Goal: Information Seeking & Learning: Learn about a topic

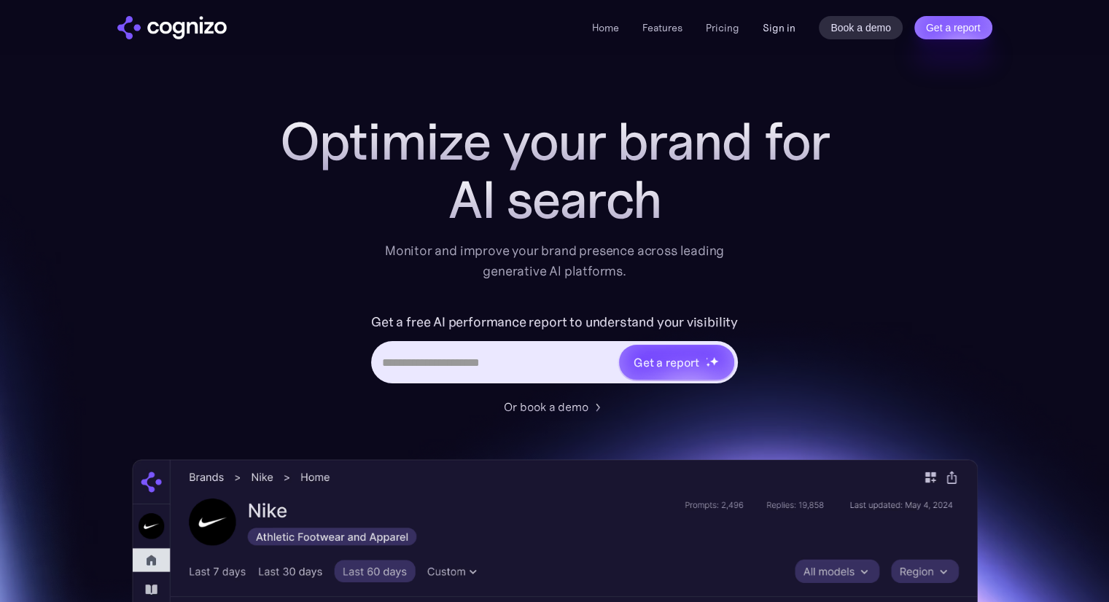
click at [785, 28] on link "Sign in" at bounding box center [779, 27] width 33 height 17
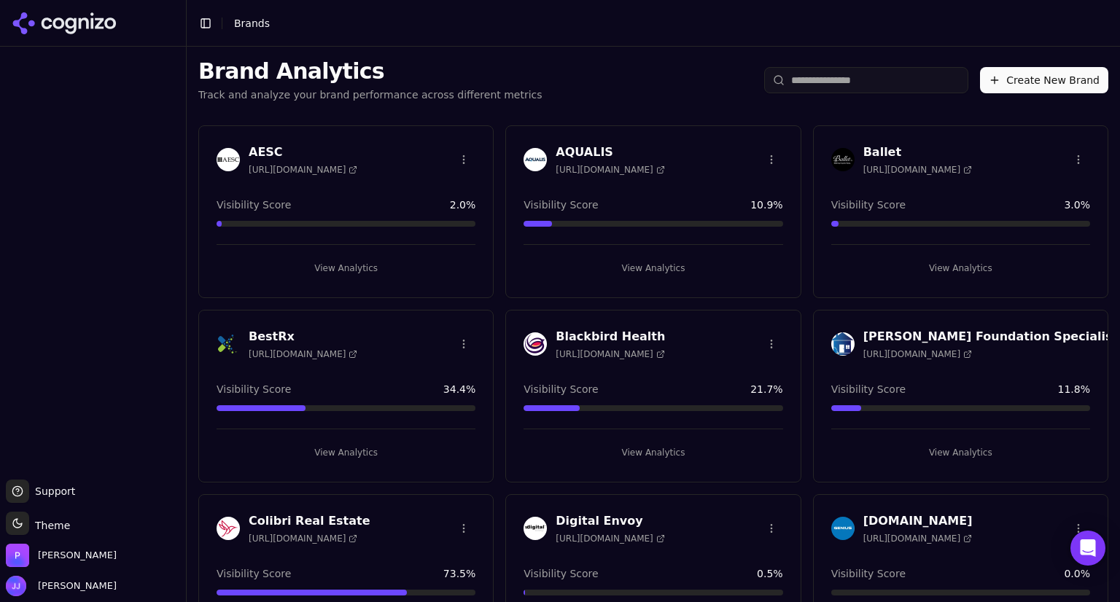
click at [125, 234] on div at bounding box center [93, 262] width 186 height 421
click at [272, 330] on h3 "BestRx" at bounding box center [303, 336] width 109 height 17
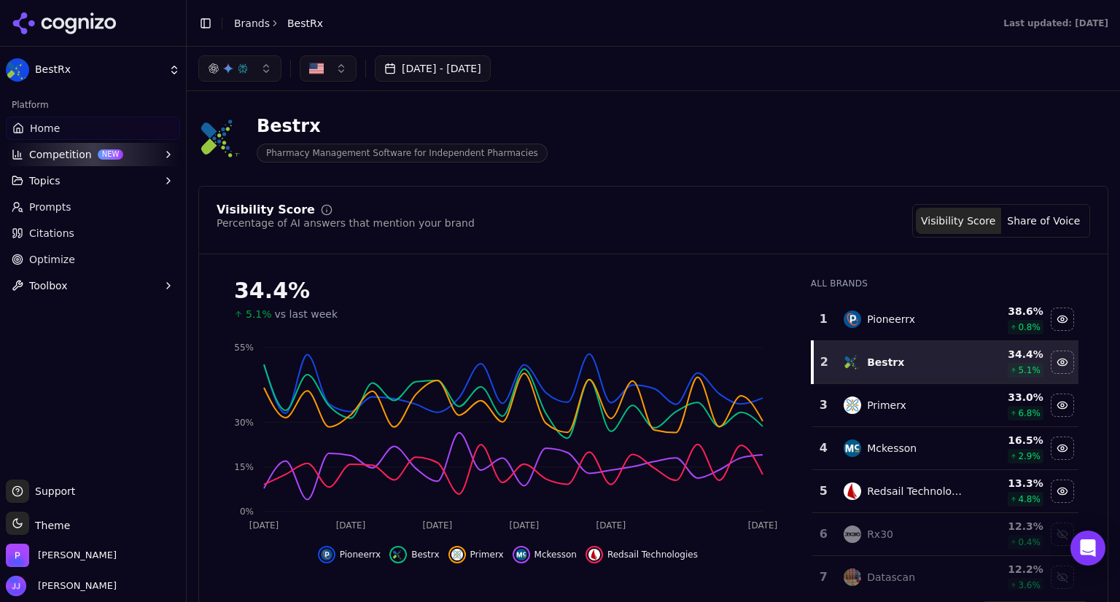
click at [50, 231] on span "Citations" at bounding box center [51, 233] width 45 height 15
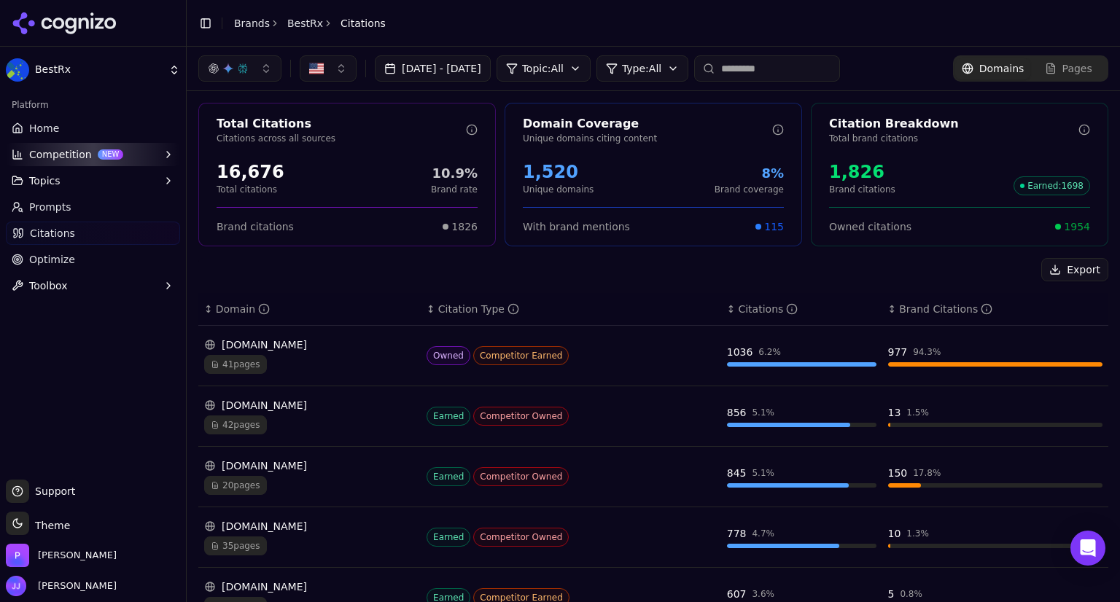
click at [402, 351] on div "bestrx.com" at bounding box center [309, 345] width 211 height 15
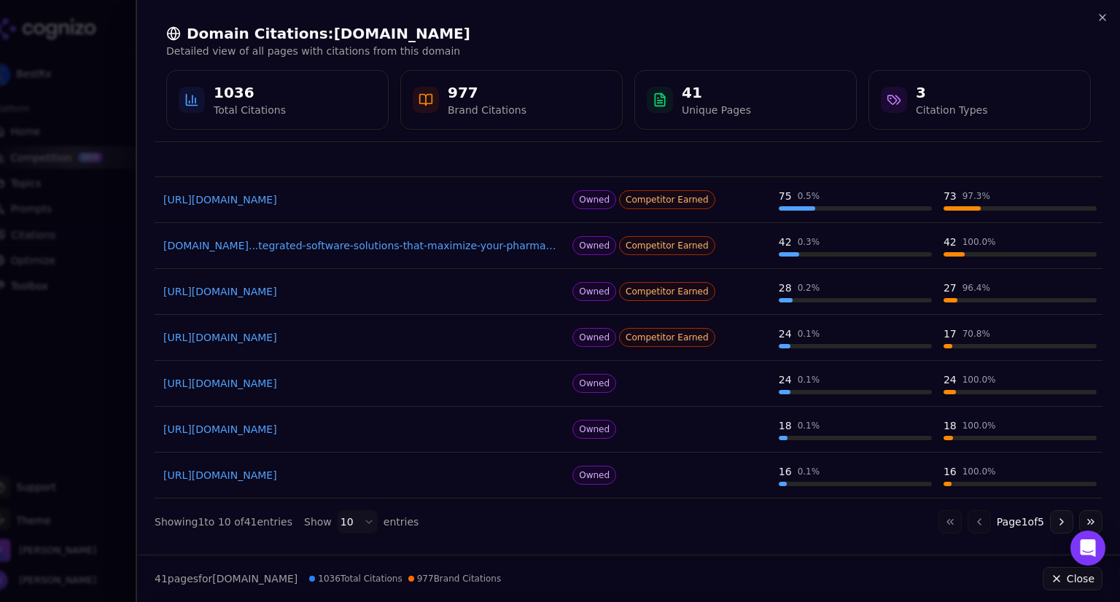
scroll to position [196, 0]
click at [391, 350] on td "https://bestrx.com/blog/3-integrations-that-boost-patient-engagement-and-adhere…" at bounding box center [361, 339] width 412 height 46
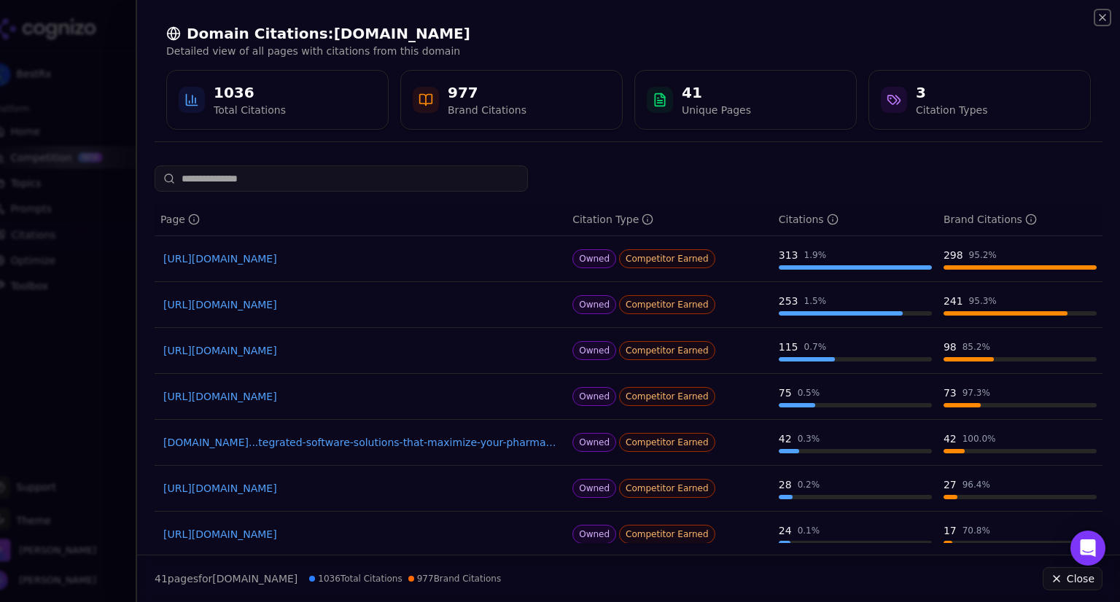
click at [1102, 15] on icon "button" at bounding box center [1102, 18] width 12 height 12
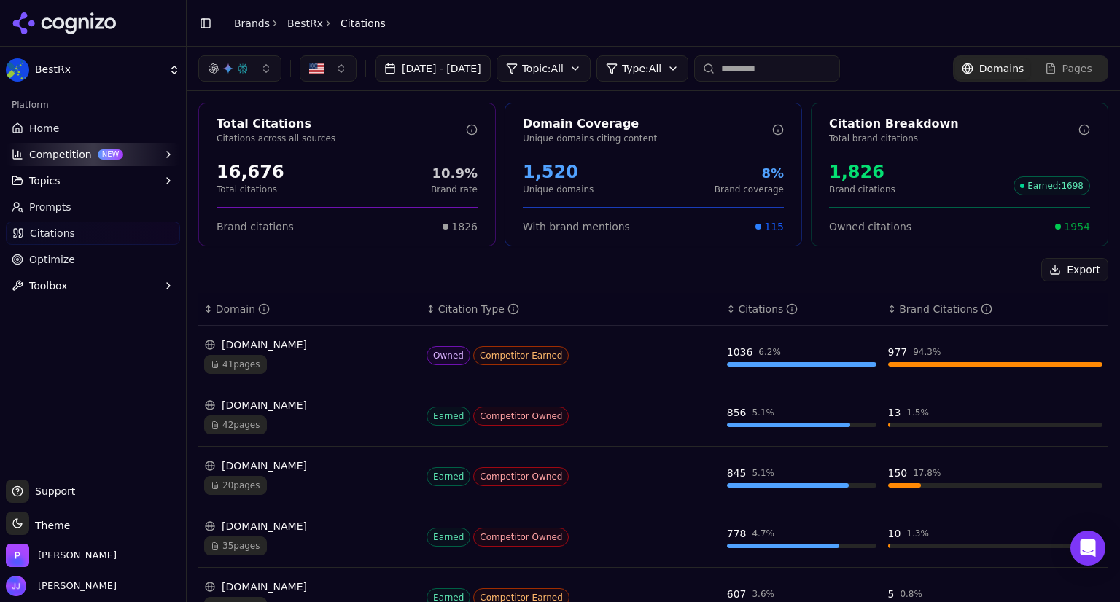
click at [44, 232] on span "Citations" at bounding box center [52, 233] width 45 height 15
click at [240, 303] on div "Domain" at bounding box center [243, 309] width 54 height 15
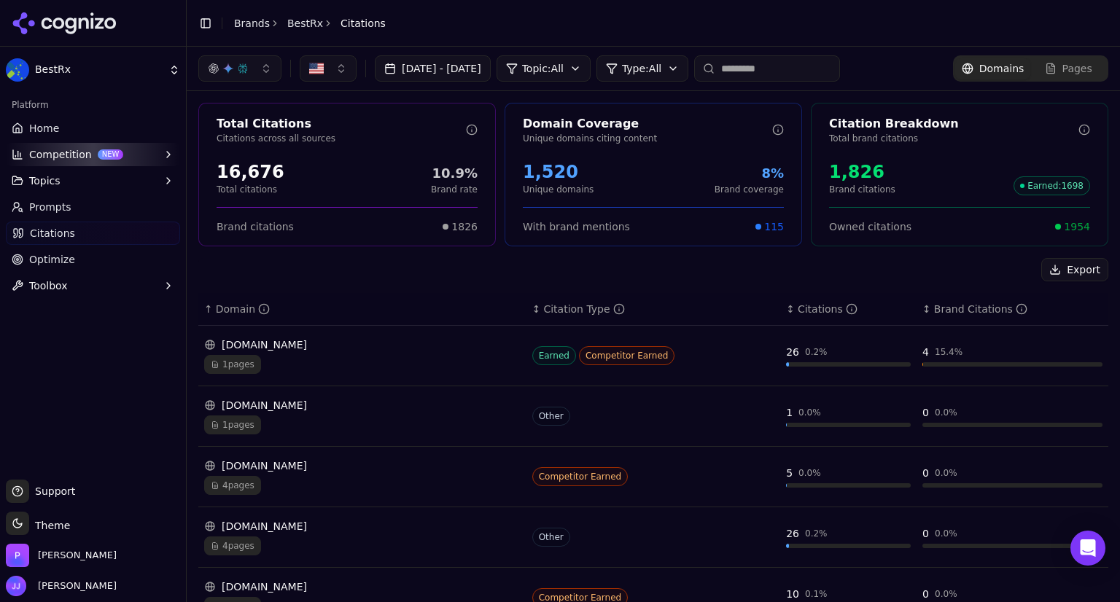
click at [240, 303] on div "Domain" at bounding box center [243, 309] width 54 height 15
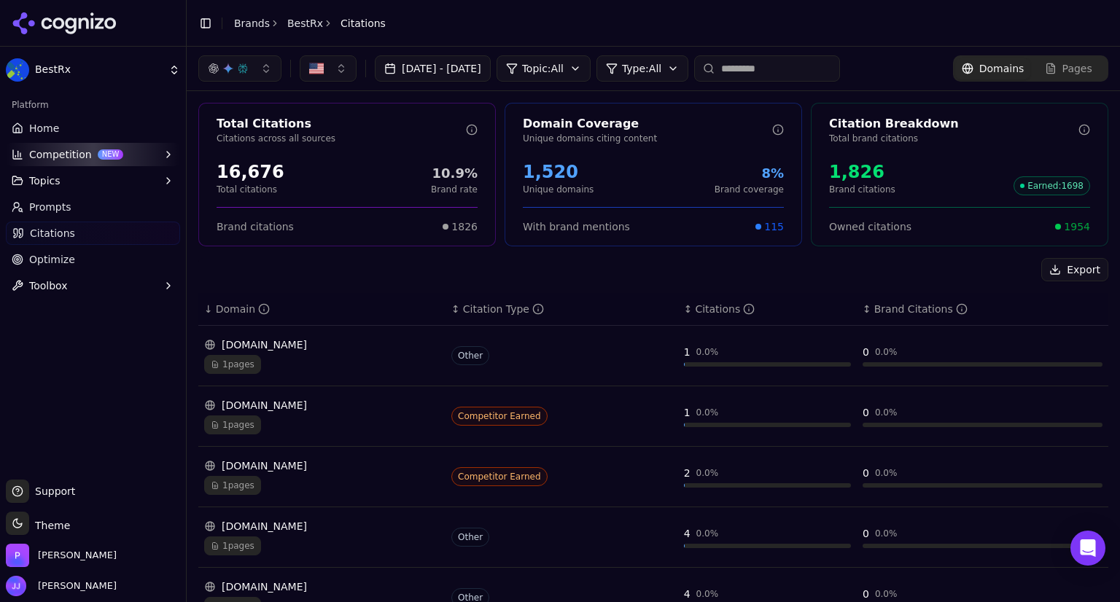
click at [235, 303] on div "Domain" at bounding box center [243, 309] width 54 height 15
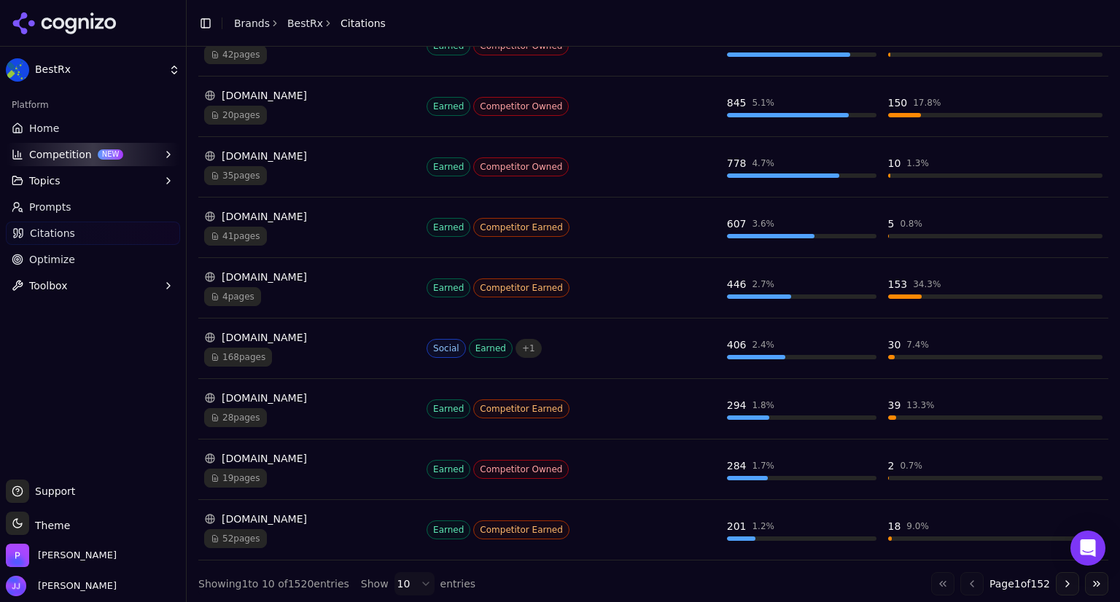
scroll to position [370, 0]
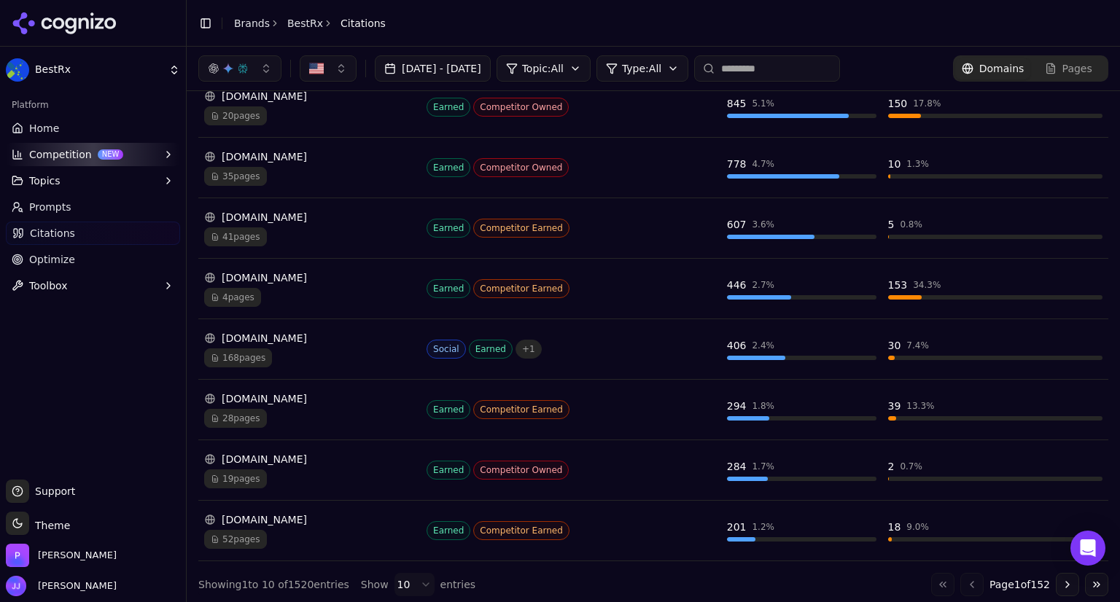
click at [1056, 576] on button "Go to next page" at bounding box center [1067, 584] width 23 height 23
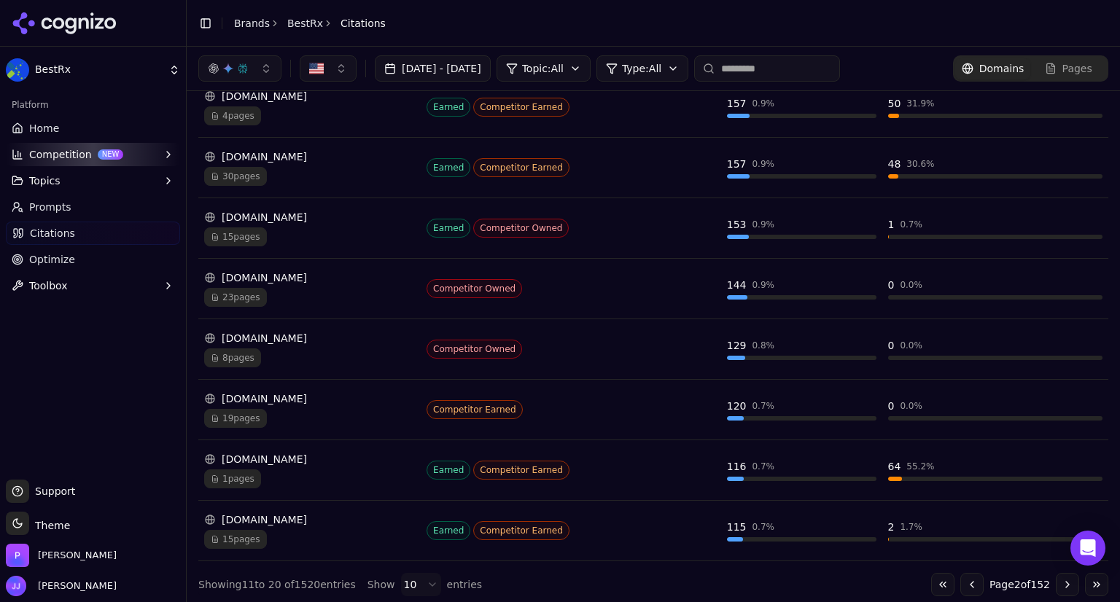
click at [1056, 576] on button "Go to next page" at bounding box center [1067, 584] width 23 height 23
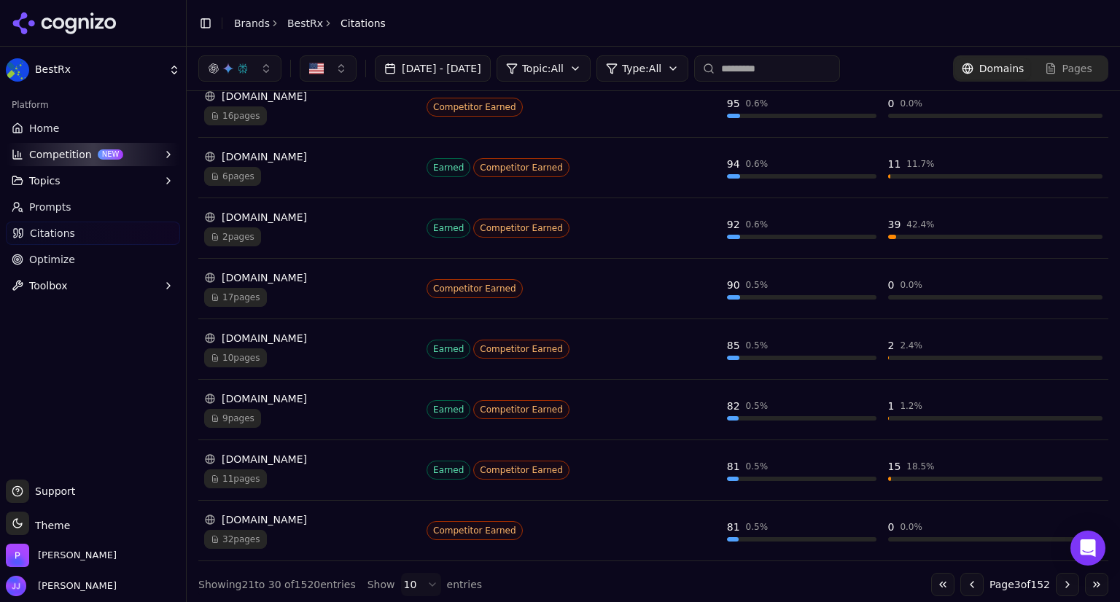
click at [1056, 576] on button "Go to next page" at bounding box center [1067, 584] width 23 height 23
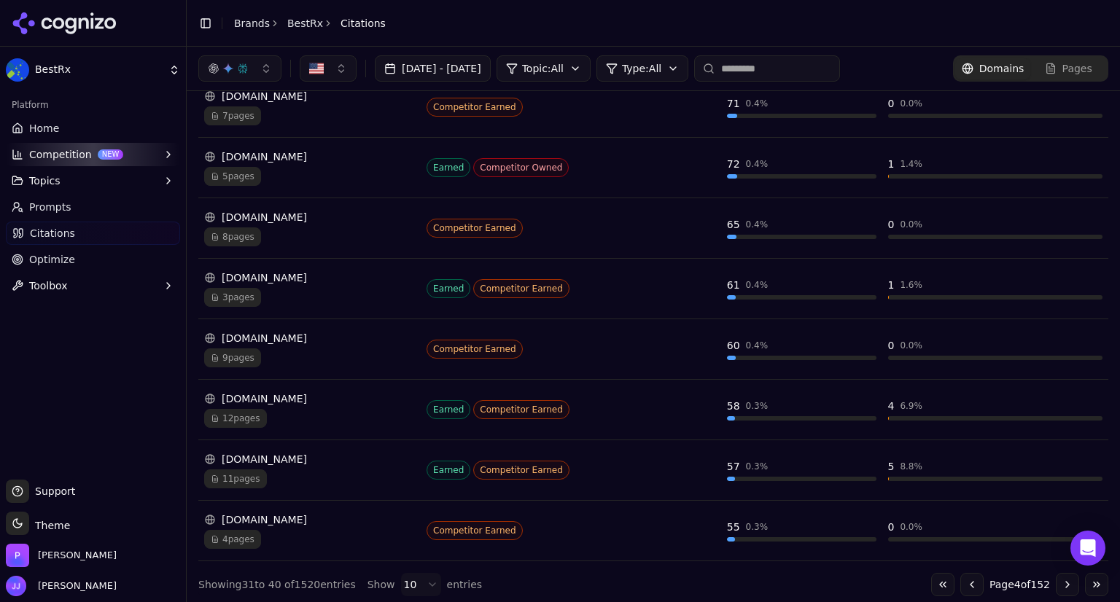
click at [1056, 576] on button "Go to next page" at bounding box center [1067, 584] width 23 height 23
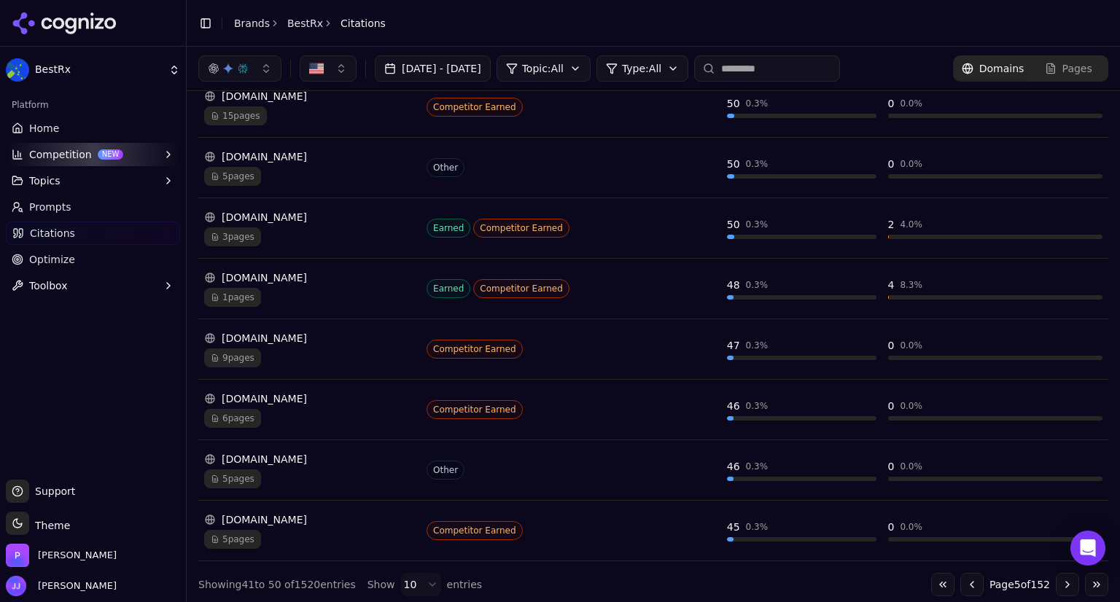
click at [1056, 576] on button "Go to next page" at bounding box center [1067, 584] width 23 height 23
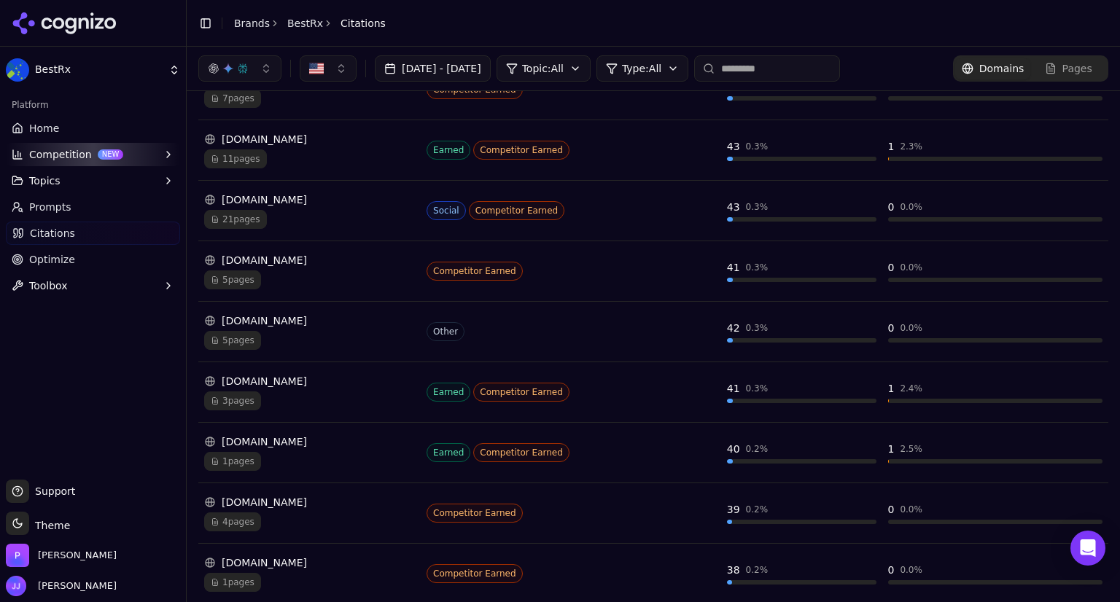
scroll to position [319, 0]
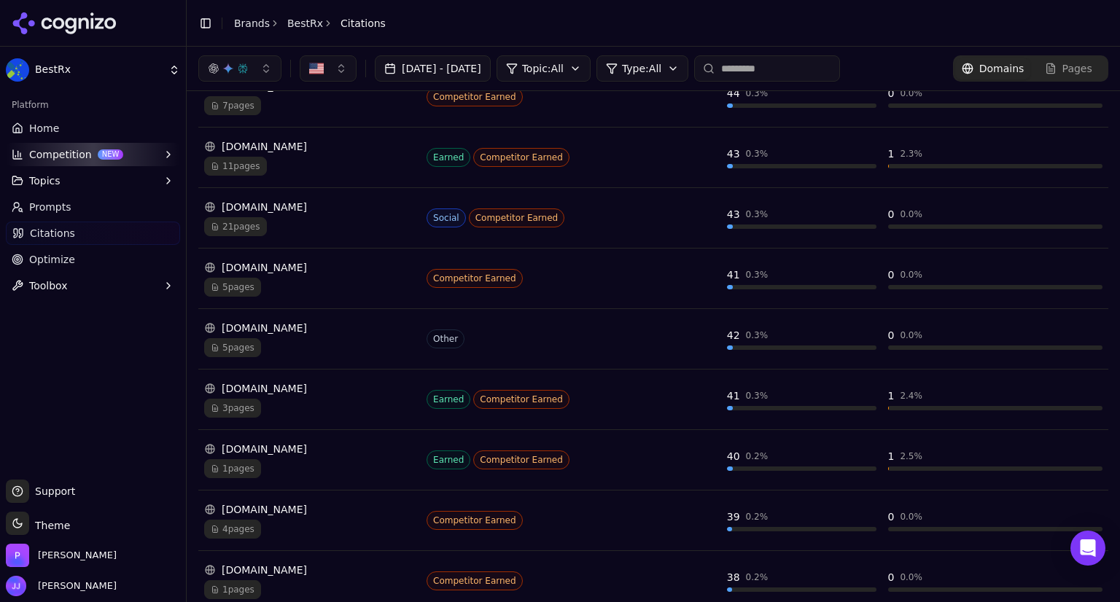
click at [269, 203] on div "linkedin.com" at bounding box center [309, 207] width 211 height 15
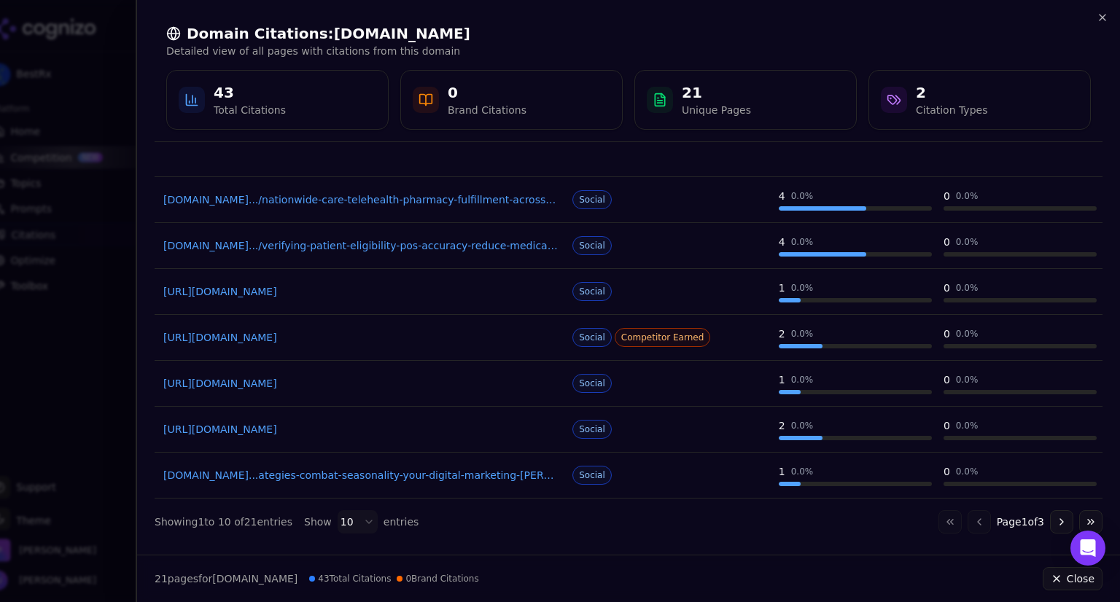
scroll to position [196, 0]
click at [436, 385] on link "https://linkedin.com/advice/1/how-can-you-use-seasonal-marketing-boost-your" at bounding box center [360, 384] width 394 height 15
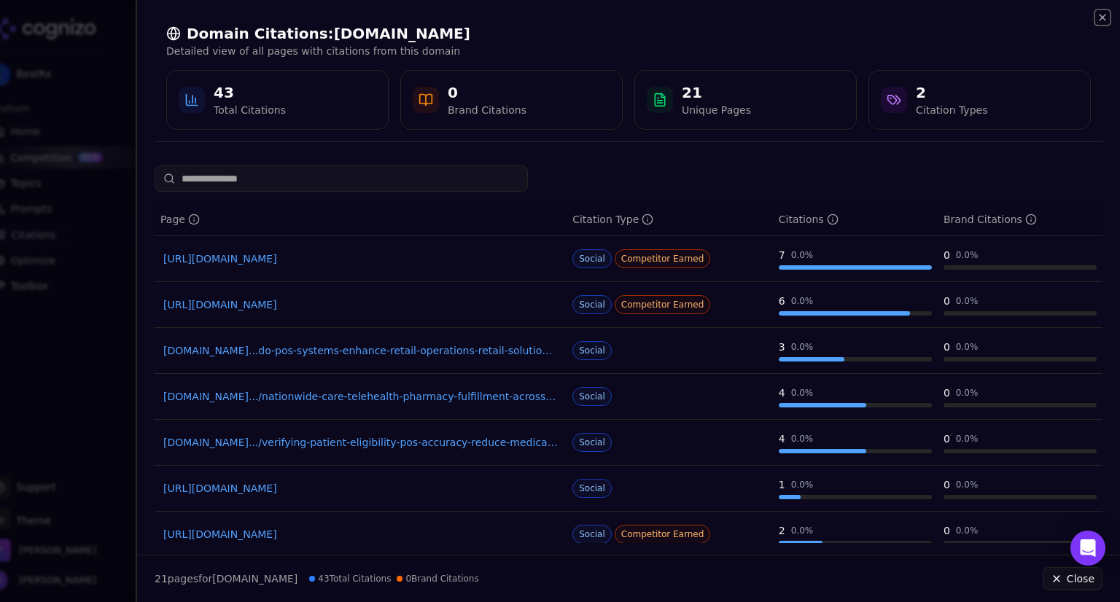
click at [1106, 14] on icon "button" at bounding box center [1102, 18] width 12 height 12
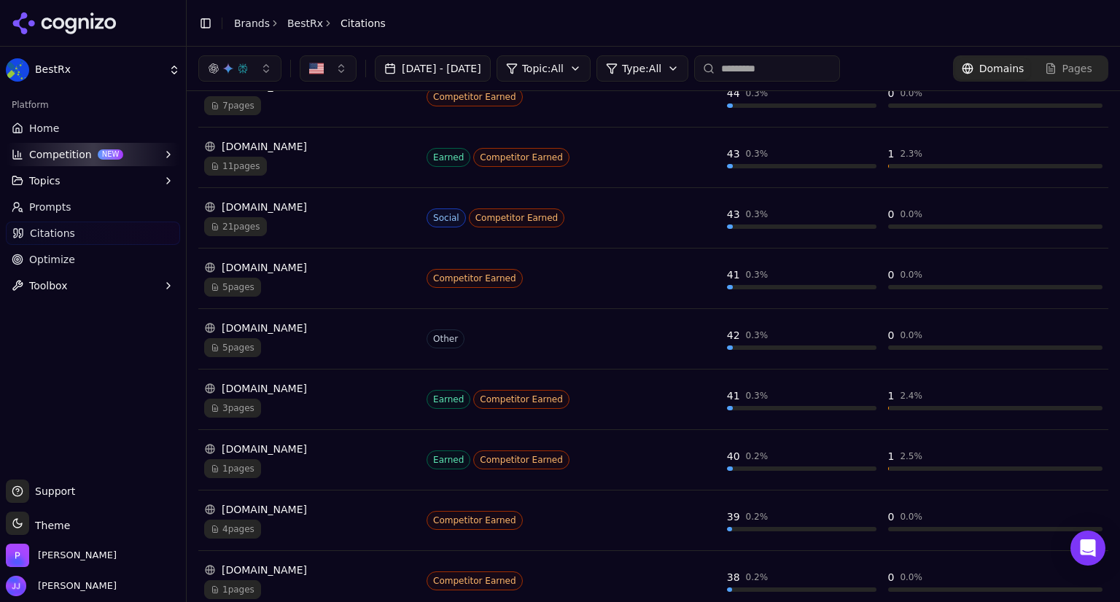
click at [237, 63] on div "button" at bounding box center [243, 69] width 12 height 12
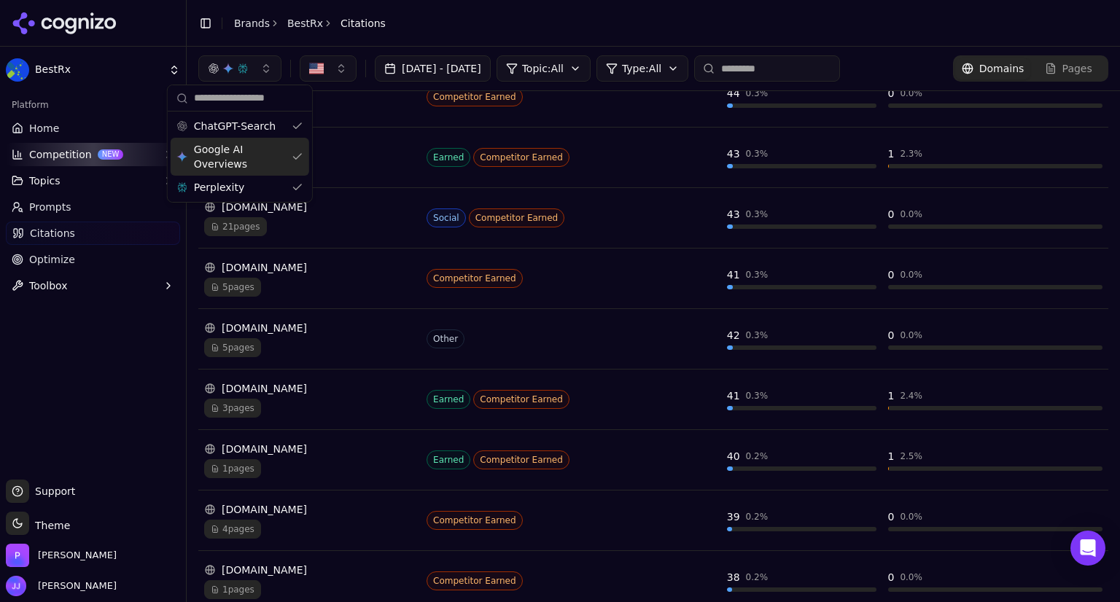
click at [292, 158] on div "Google AI Overviews" at bounding box center [240, 157] width 139 height 38
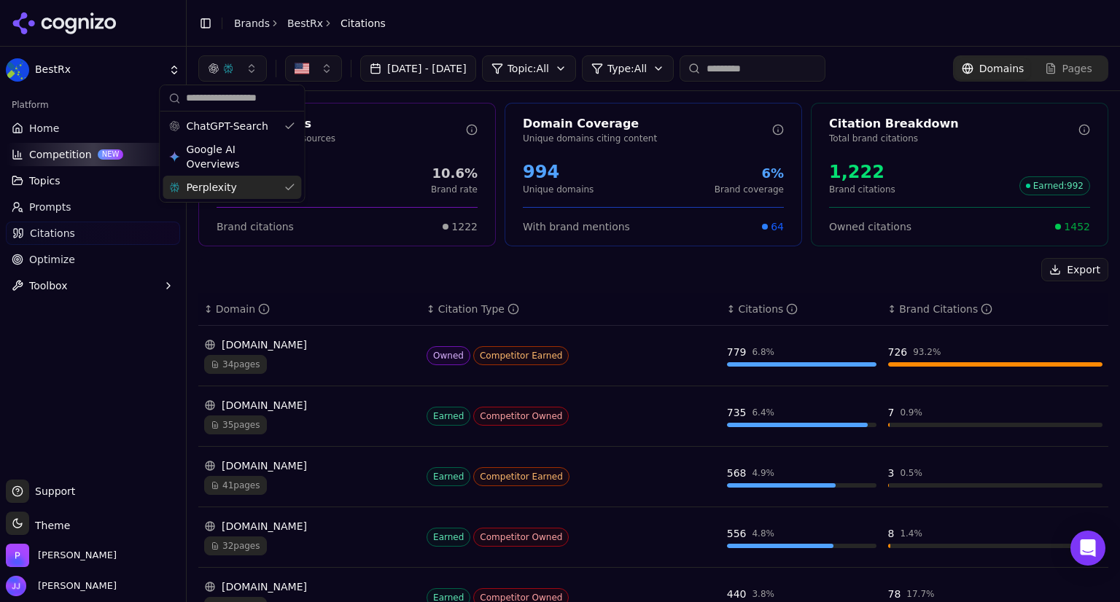
click at [289, 187] on div "Perplexity" at bounding box center [232, 187] width 139 height 23
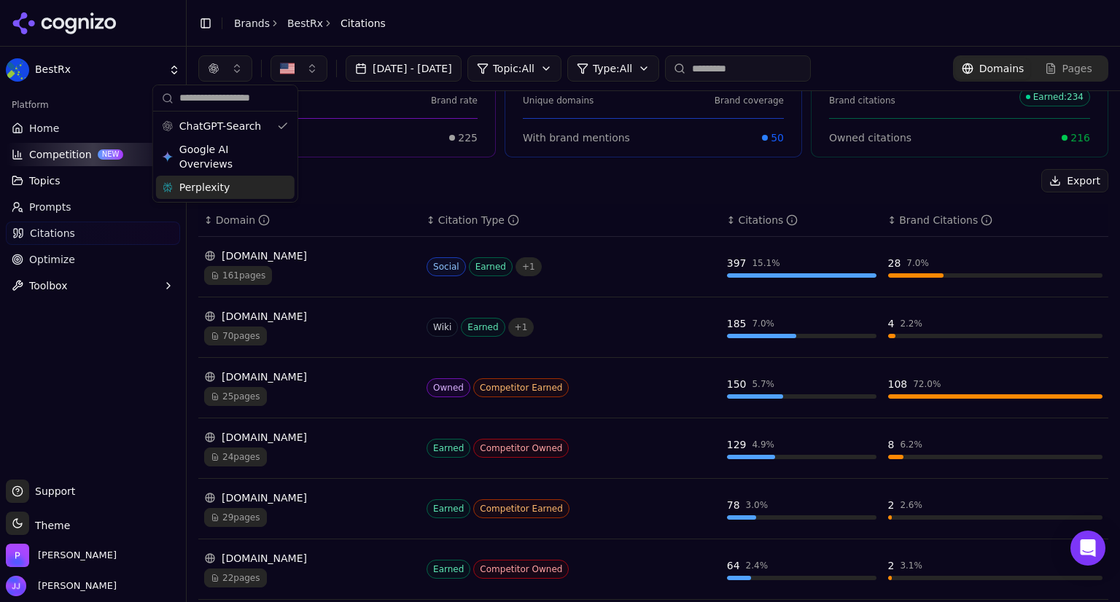
scroll to position [87, 0]
click at [897, 190] on div "Export" at bounding box center [653, 182] width 910 height 23
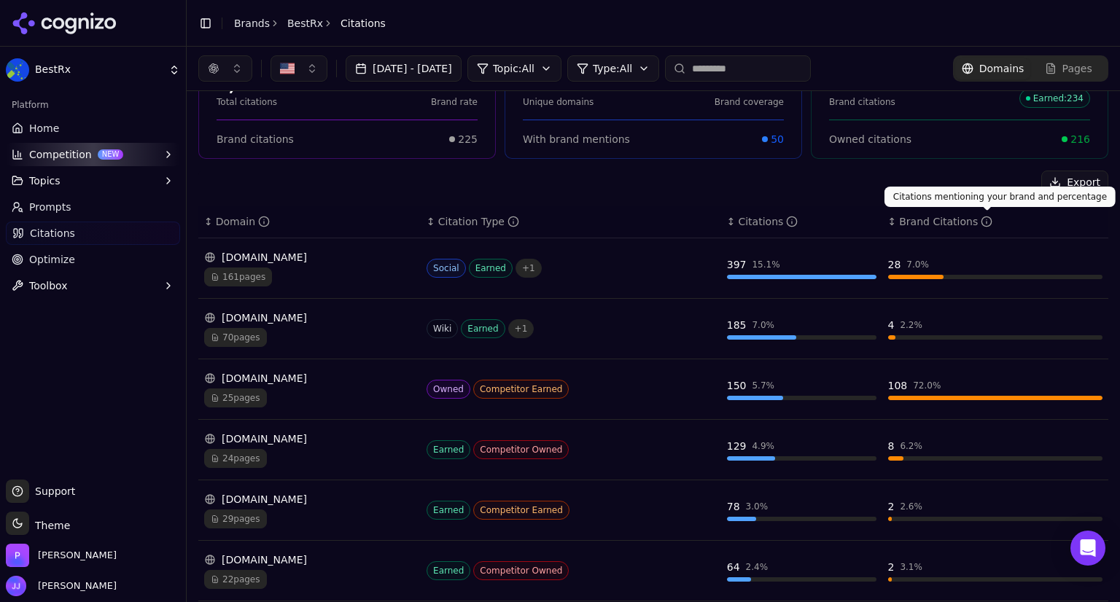
scroll to position [370, 0]
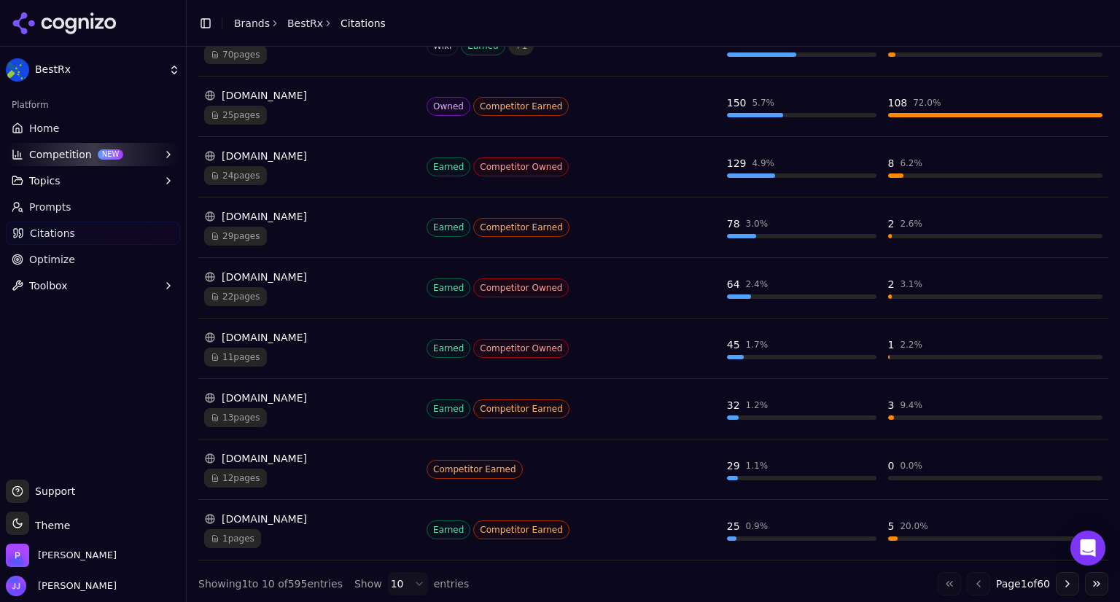
click at [1056, 572] on button "Go to next page" at bounding box center [1067, 583] width 23 height 23
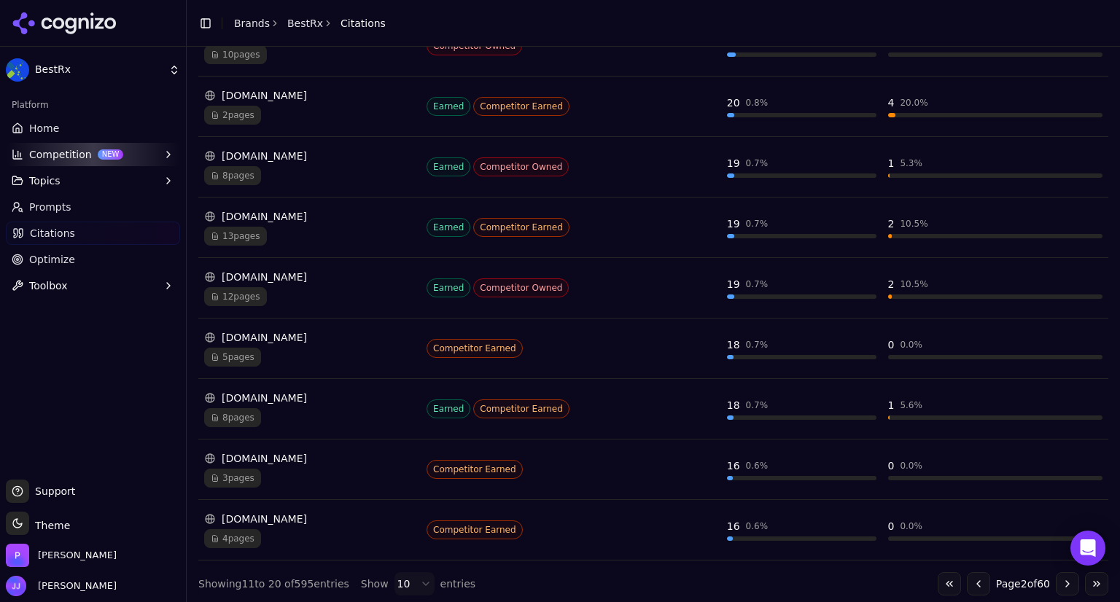
click at [1059, 577] on button "Go to next page" at bounding box center [1067, 583] width 23 height 23
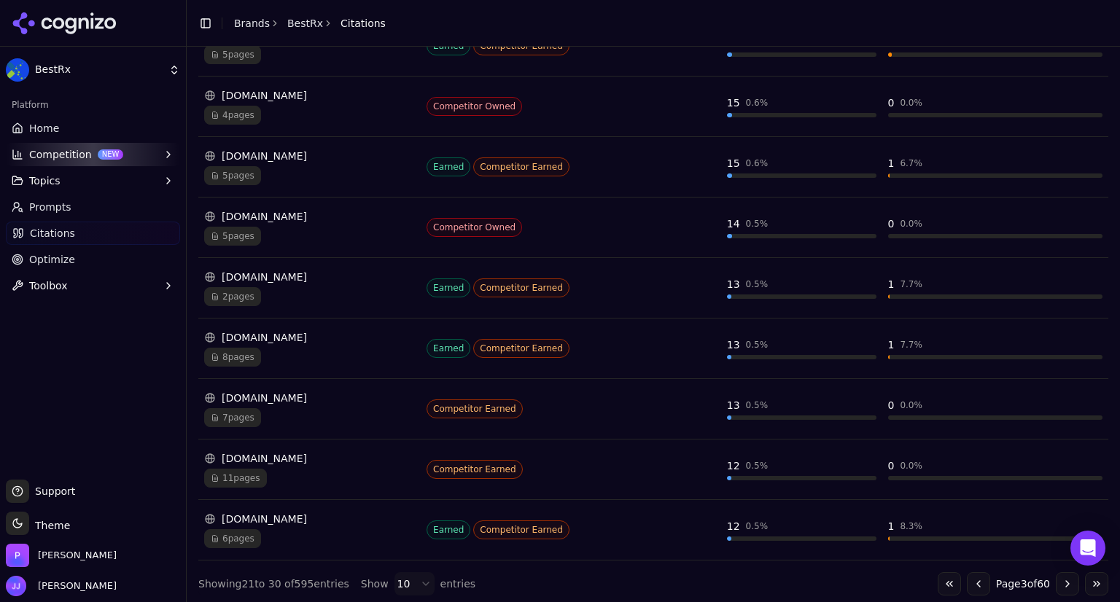
click at [1056, 575] on button "Go to next page" at bounding box center [1067, 583] width 23 height 23
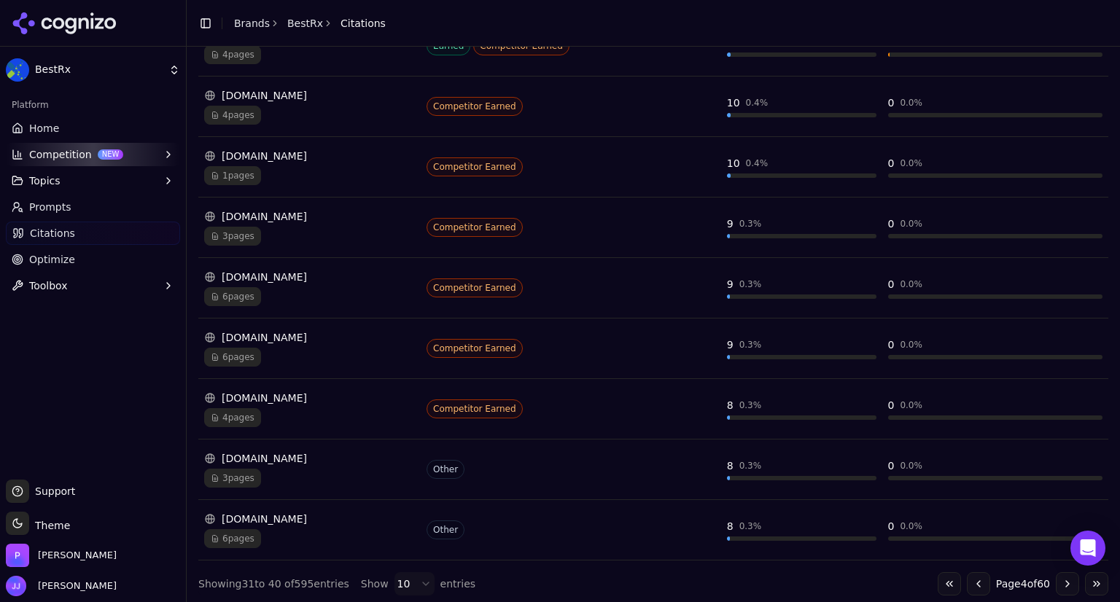
click at [1058, 574] on button "Go to next page" at bounding box center [1067, 583] width 23 height 23
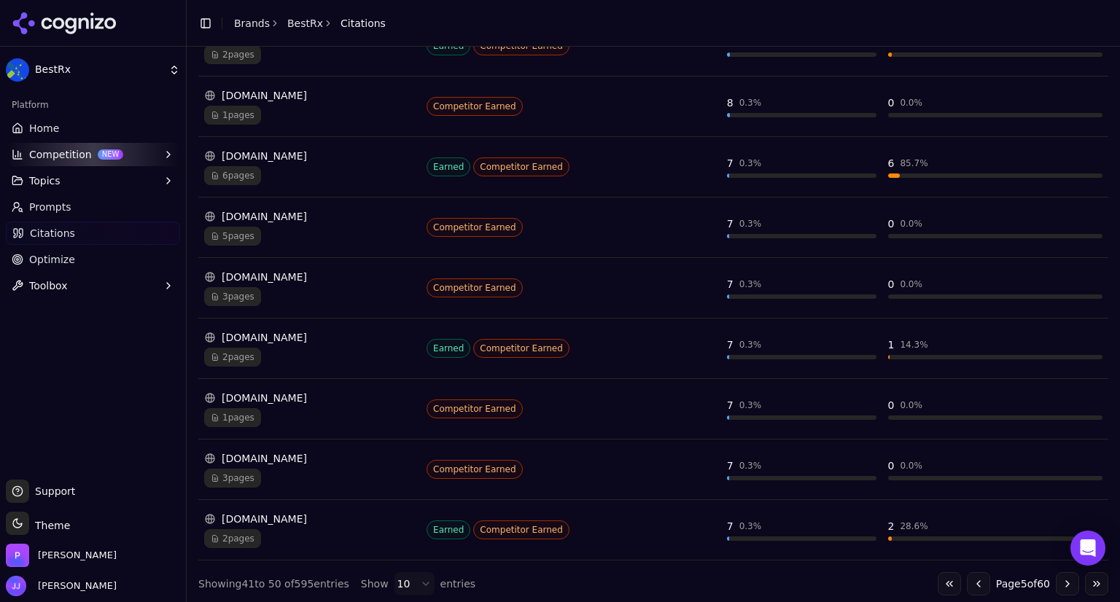
scroll to position [370, 0]
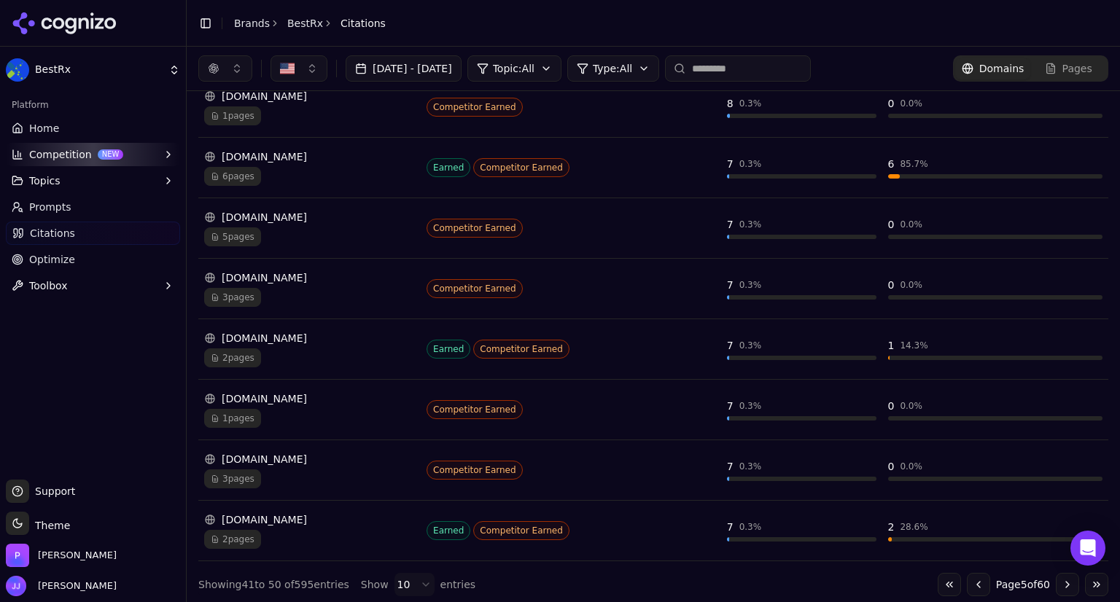
click at [1056, 577] on button "Go to next page" at bounding box center [1067, 584] width 23 height 23
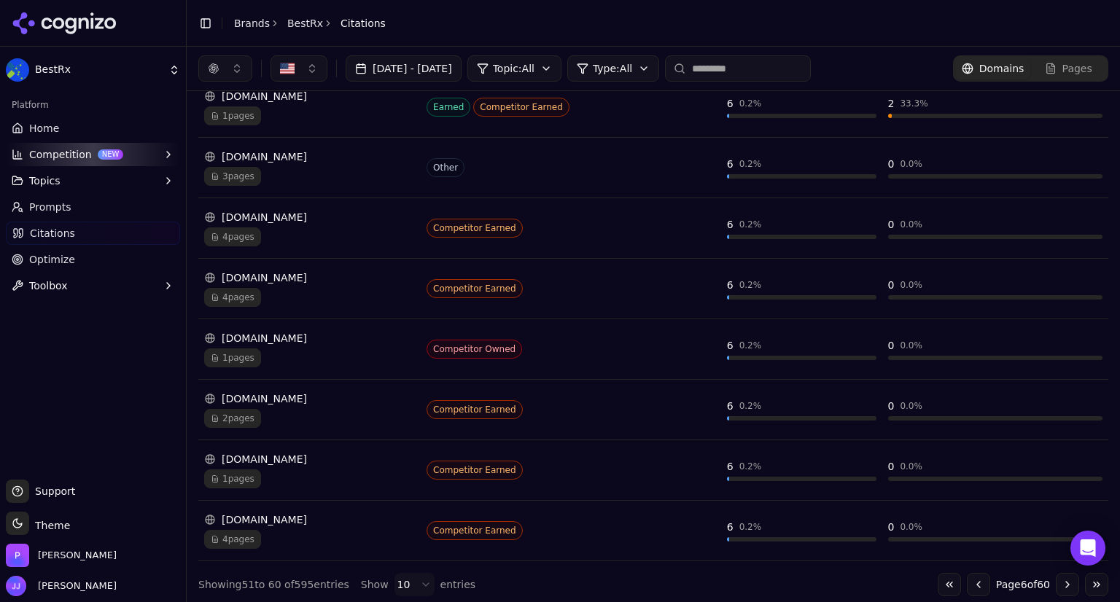
click at [1056, 577] on button "Go to next page" at bounding box center [1067, 584] width 23 height 23
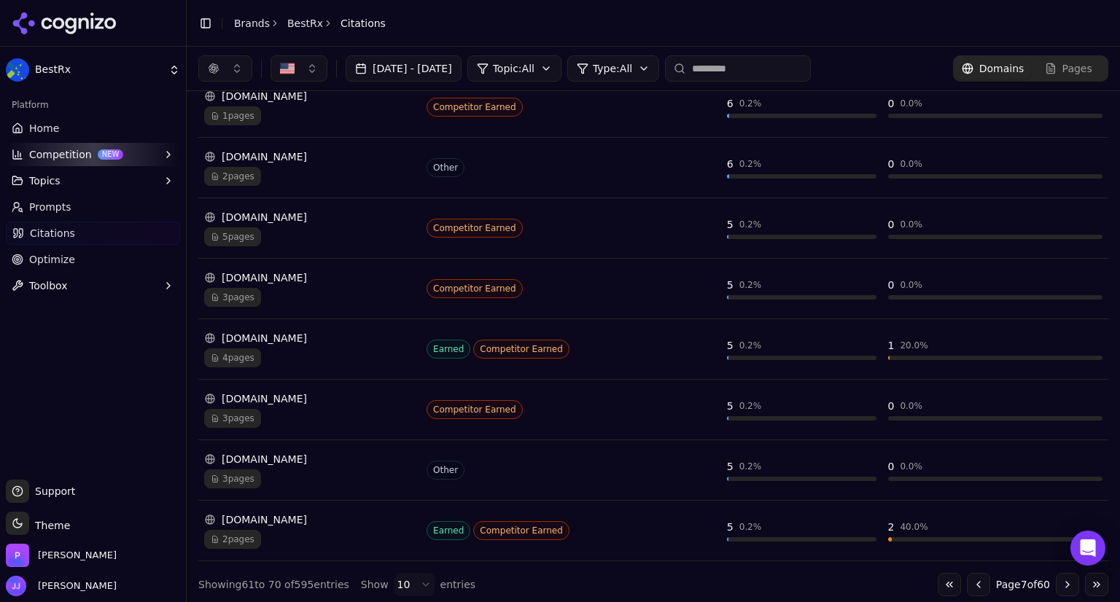
click at [1056, 577] on button "Go to next page" at bounding box center [1067, 584] width 23 height 23
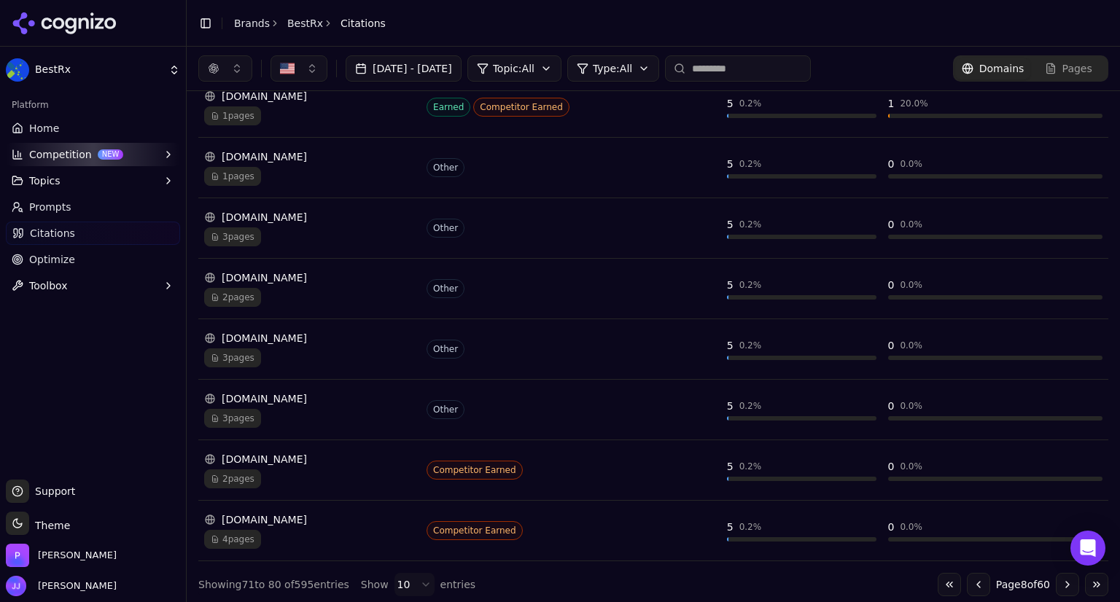
click at [1056, 577] on button "Go to next page" at bounding box center [1067, 584] width 23 height 23
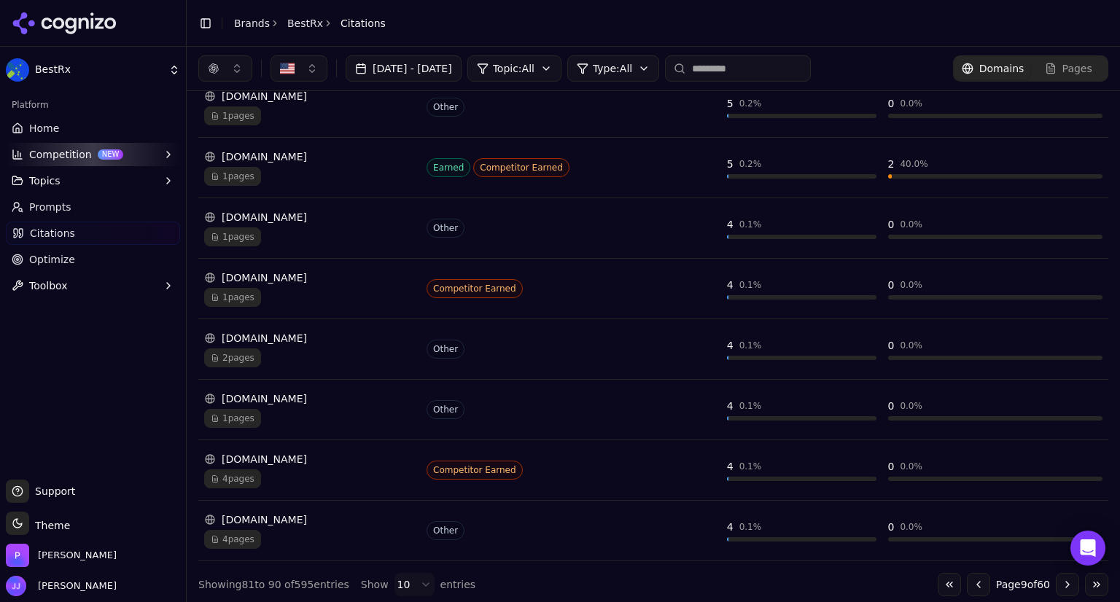
click at [967, 577] on button "Go to previous page" at bounding box center [978, 584] width 23 height 23
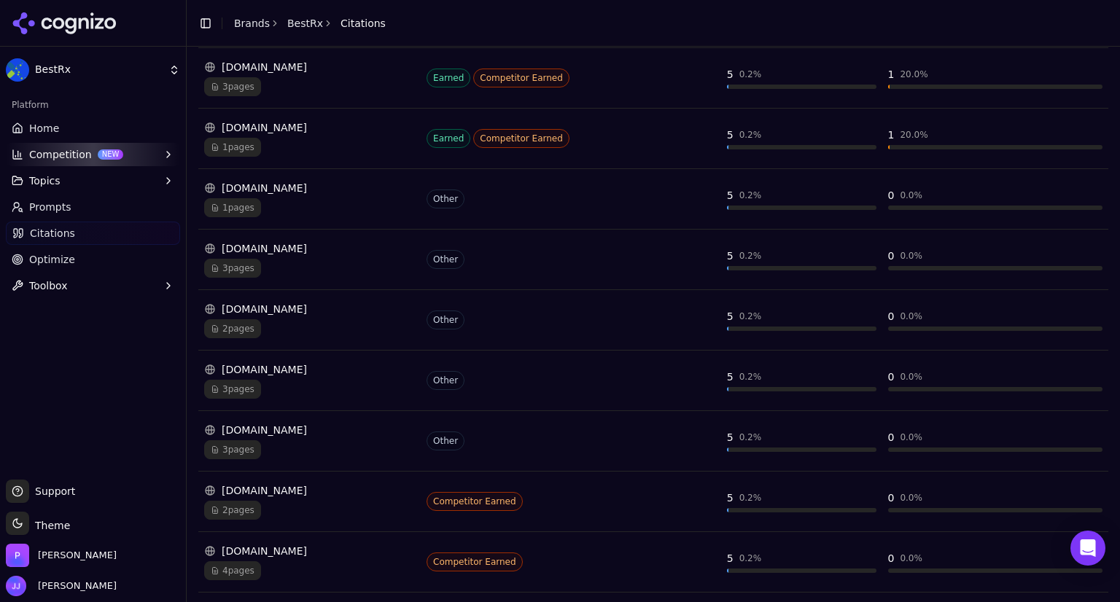
scroll to position [370, 0]
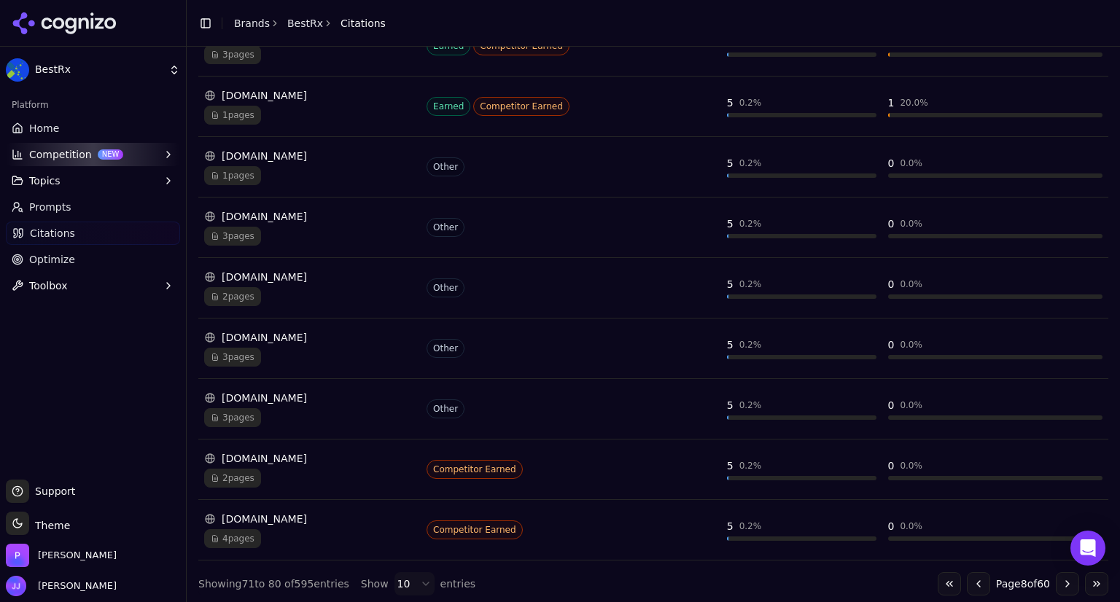
click at [1058, 582] on button "Go to next page" at bounding box center [1067, 583] width 23 height 23
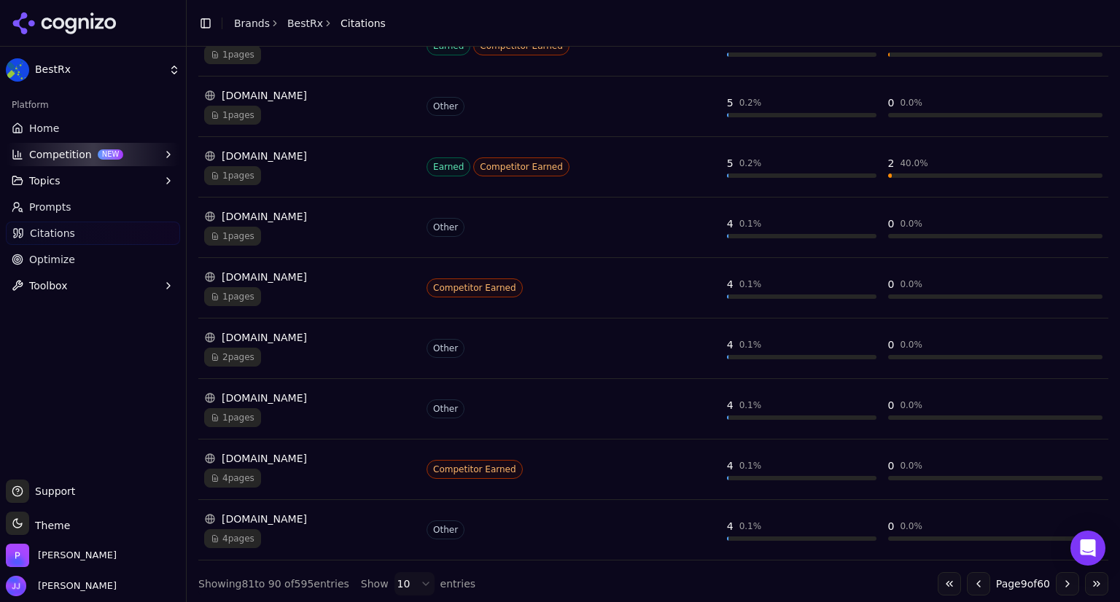
click at [967, 580] on button "Go to previous page" at bounding box center [978, 583] width 23 height 23
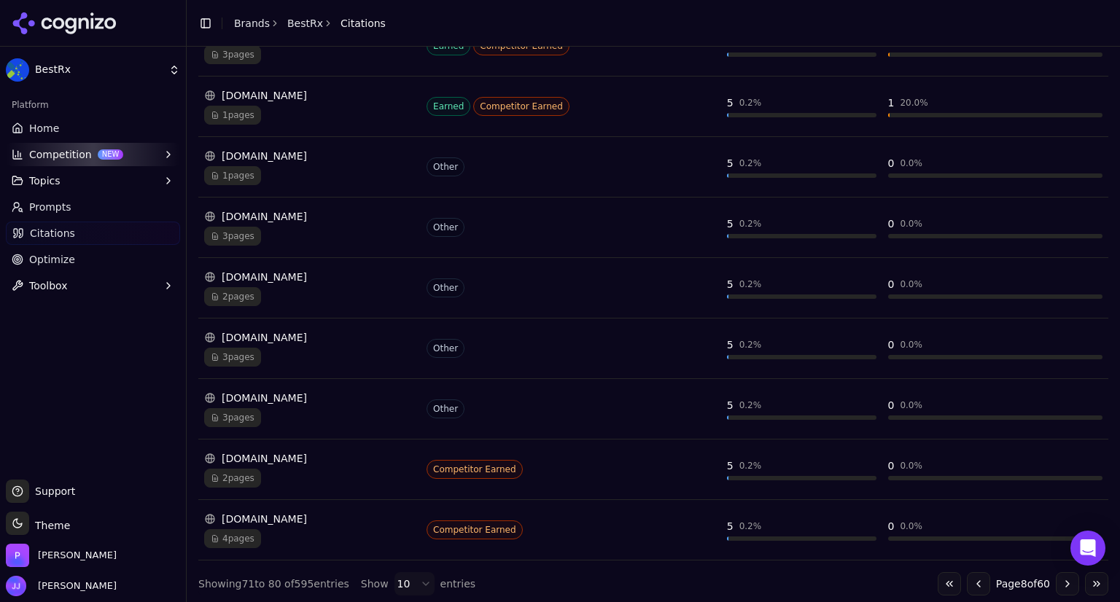
click at [967, 580] on button "Go to previous page" at bounding box center [978, 583] width 23 height 23
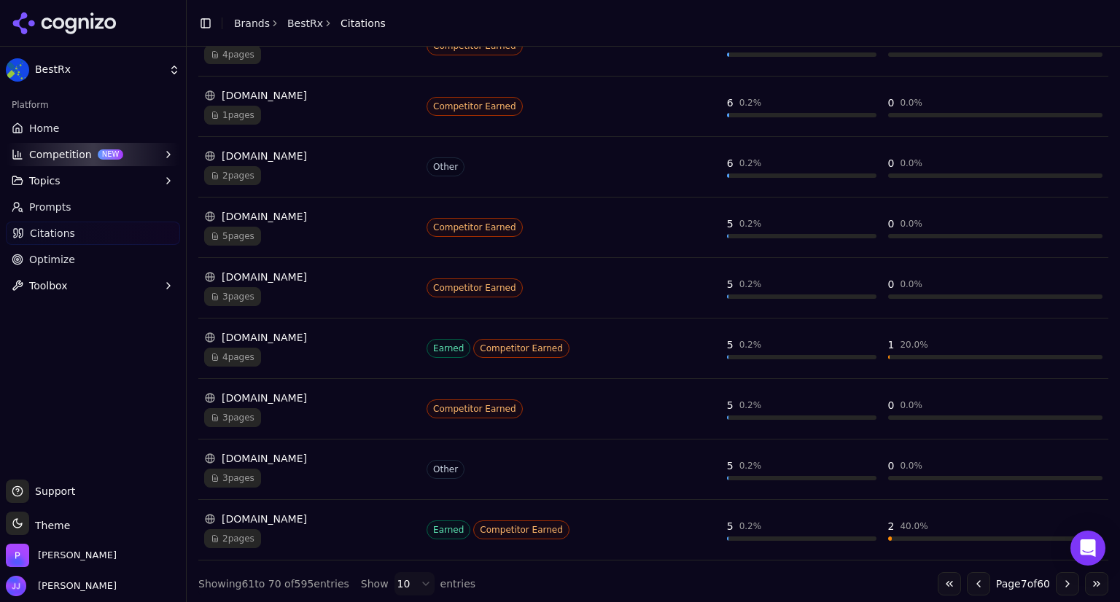
click at [967, 580] on button "Go to previous page" at bounding box center [978, 583] width 23 height 23
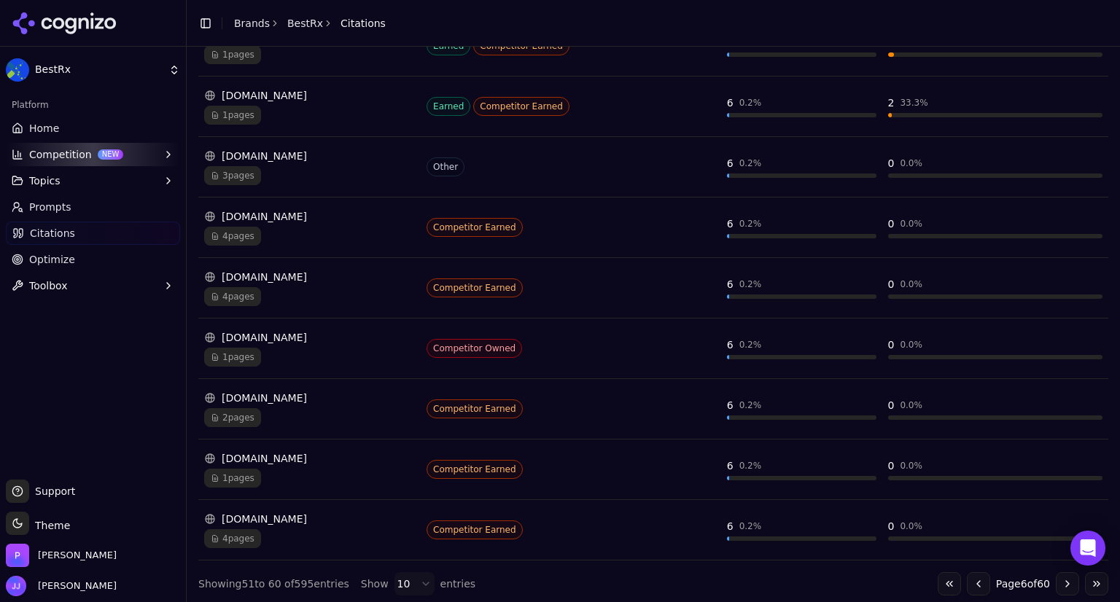
click at [967, 580] on button "Go to previous page" at bounding box center [978, 583] width 23 height 23
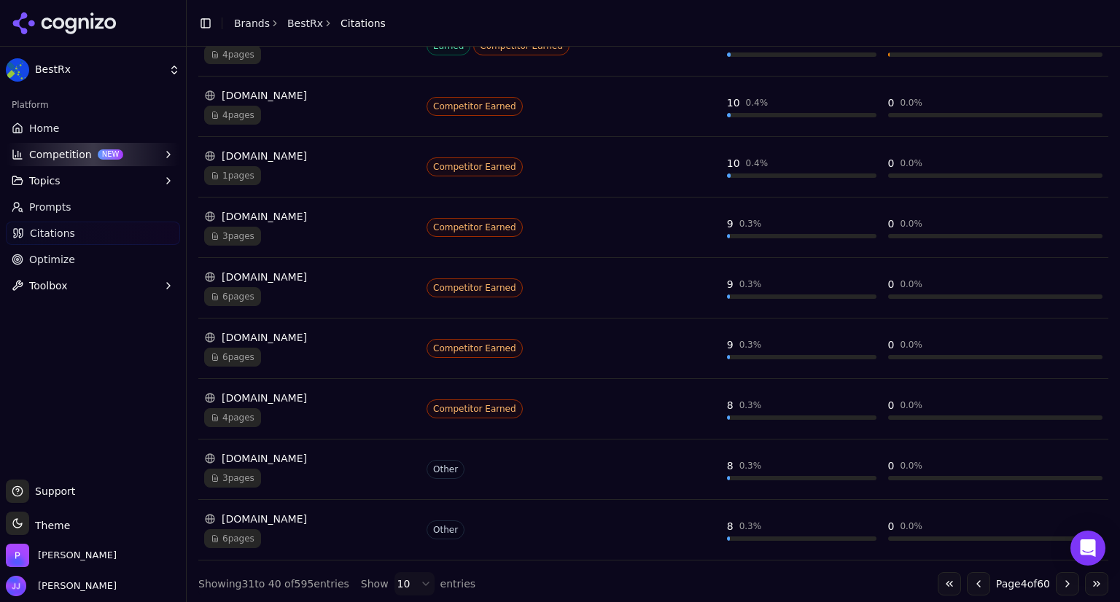
click at [967, 580] on button "Go to previous page" at bounding box center [978, 583] width 23 height 23
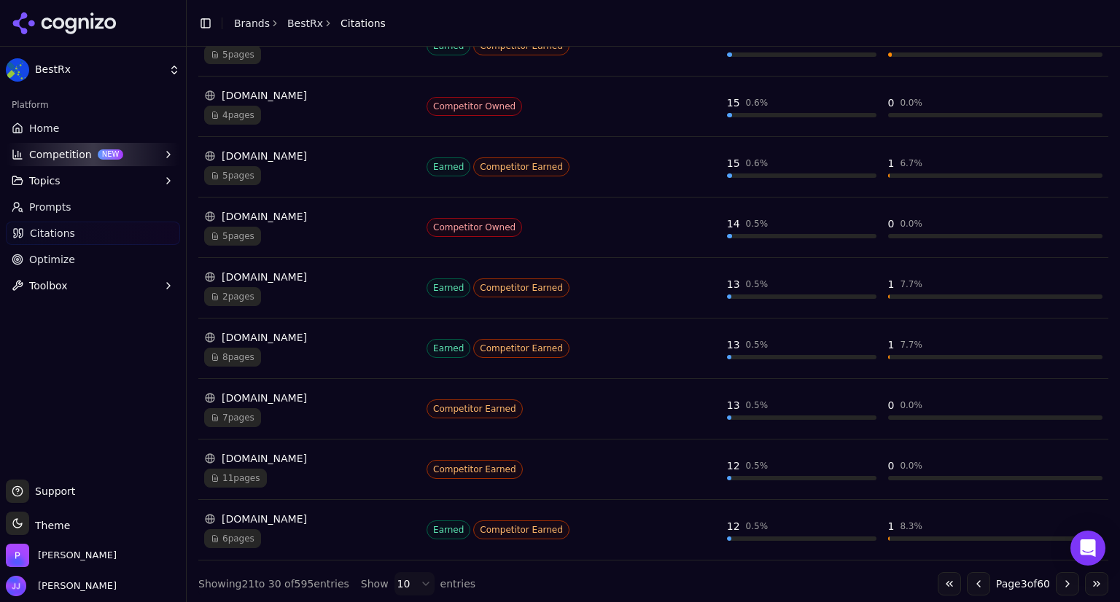
click at [967, 580] on button "Go to previous page" at bounding box center [978, 583] width 23 height 23
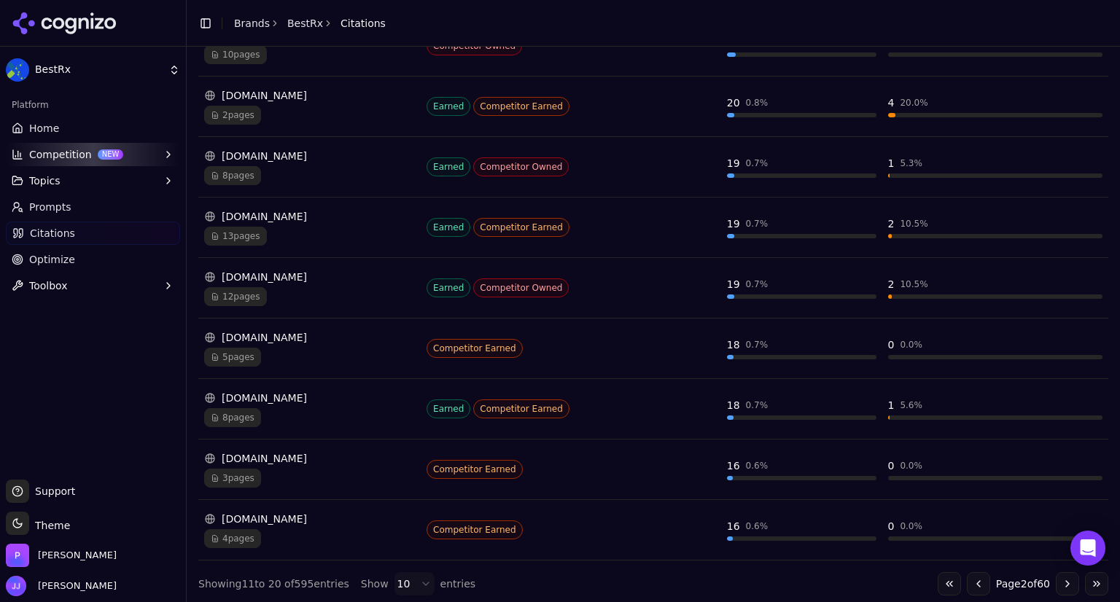
click at [967, 580] on button "Go to previous page" at bounding box center [978, 583] width 23 height 23
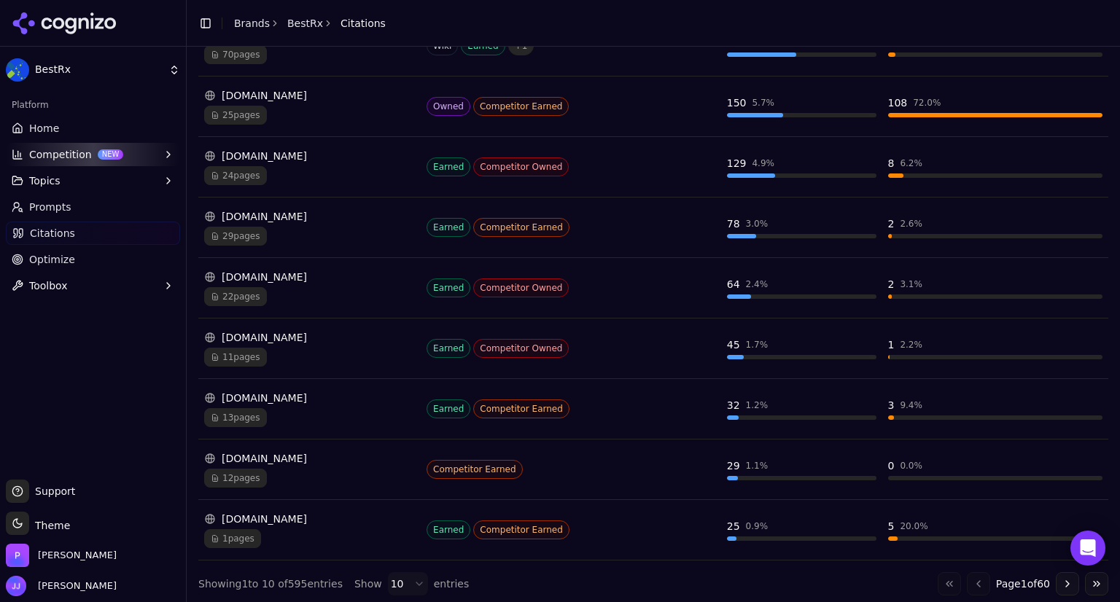
click at [964, 580] on div "Go to first page Go to previous page Page 1 of 60 Go to next page Go to last pa…" at bounding box center [1022, 583] width 171 height 23
click at [1058, 582] on button "Go to next page" at bounding box center [1067, 583] width 23 height 23
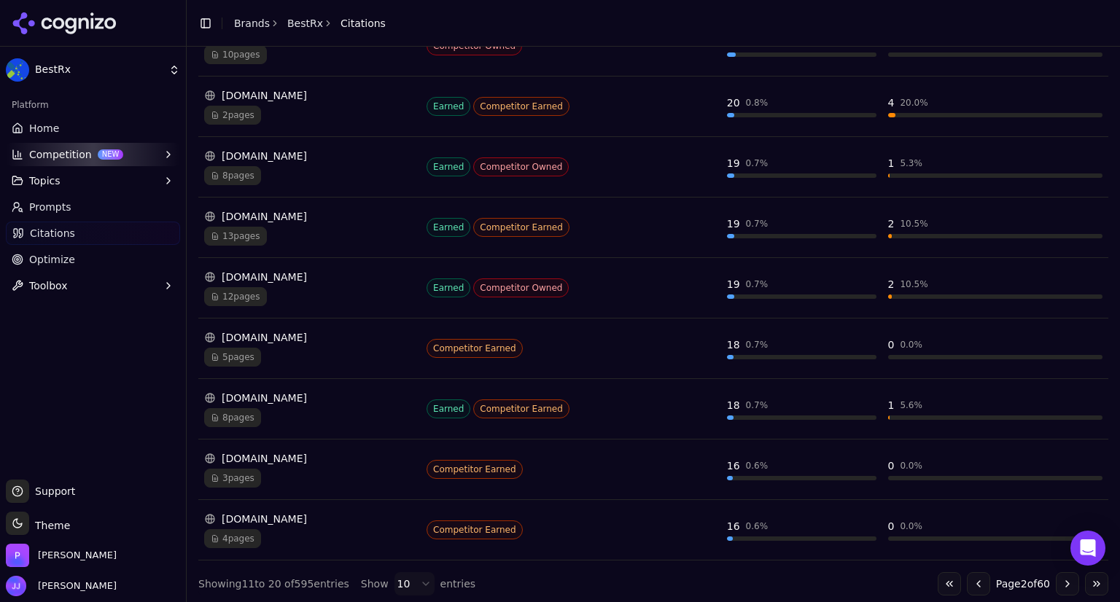
click at [1056, 576] on button "Go to next page" at bounding box center [1067, 583] width 23 height 23
